Goal: Navigation & Orientation: Find specific page/section

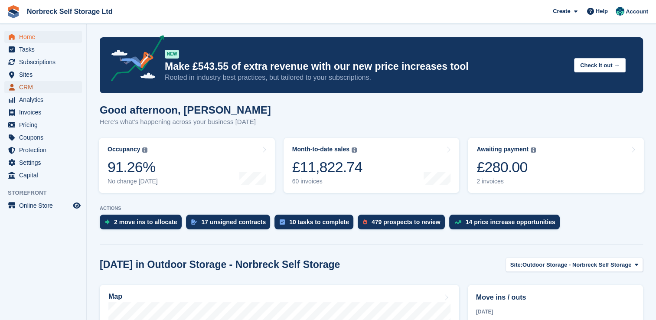
click at [23, 84] on span "CRM" at bounding box center [45, 87] width 52 height 12
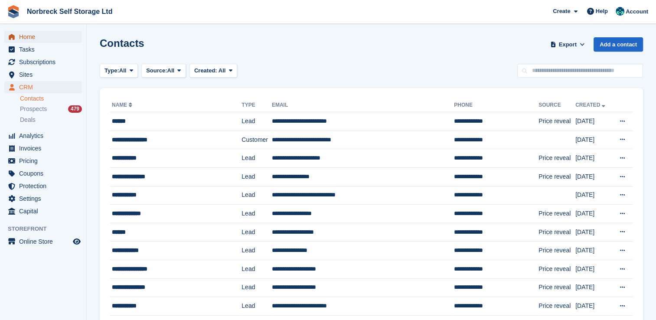
click at [24, 39] on span "Home" at bounding box center [45, 37] width 52 height 12
